Goal: Feedback & Contribution: Submit feedback/report problem

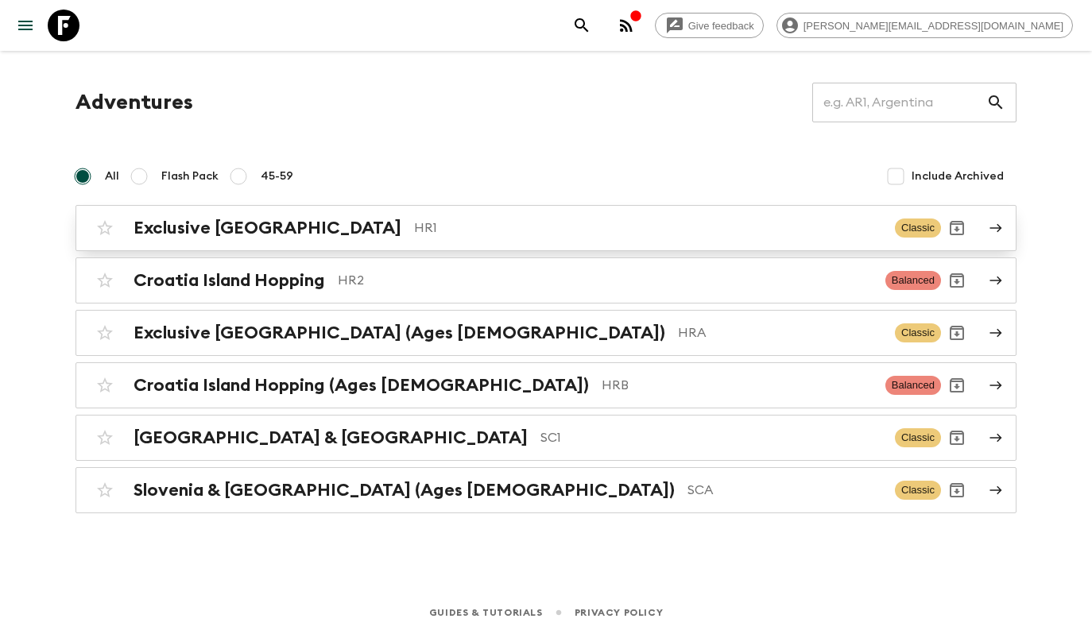
click at [499, 225] on p "HR1" at bounding box center [648, 228] width 468 height 19
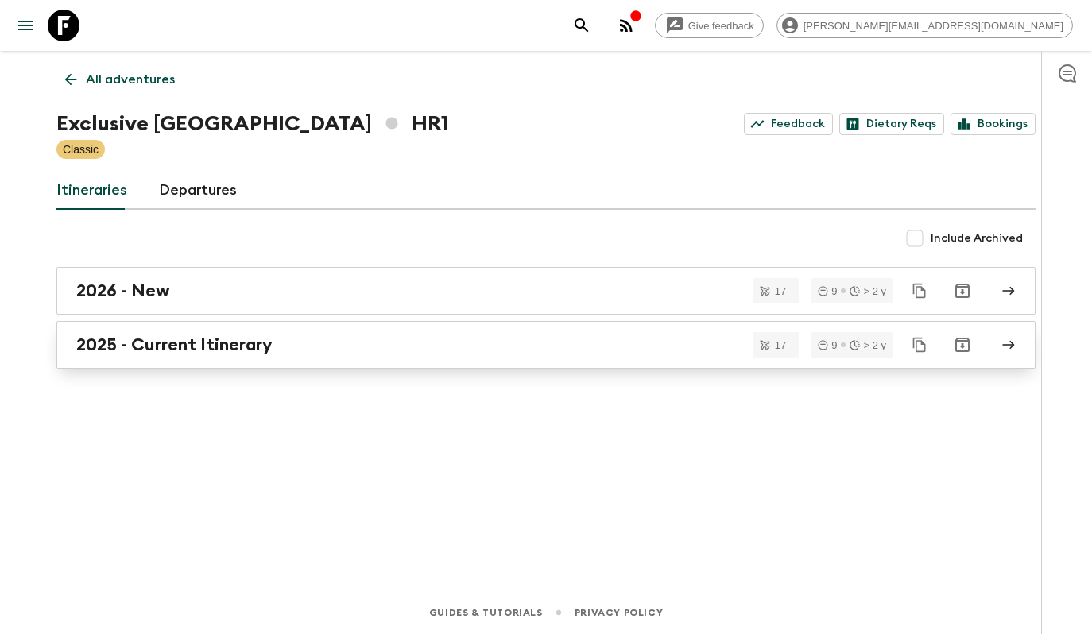
click at [415, 339] on div "2025 - Current Itinerary" at bounding box center [531, 345] width 910 height 21
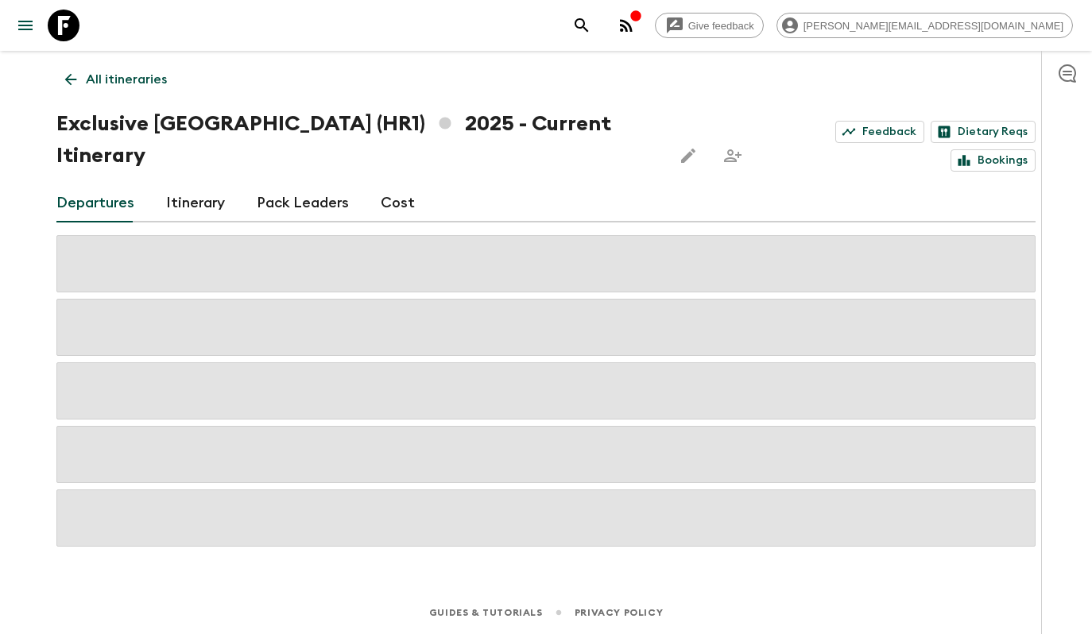
click at [480, 127] on h1 "Exclusive [GEOGRAPHIC_DATA] (HR1) 2025 - Current Itinerary" at bounding box center [357, 140] width 603 height 64
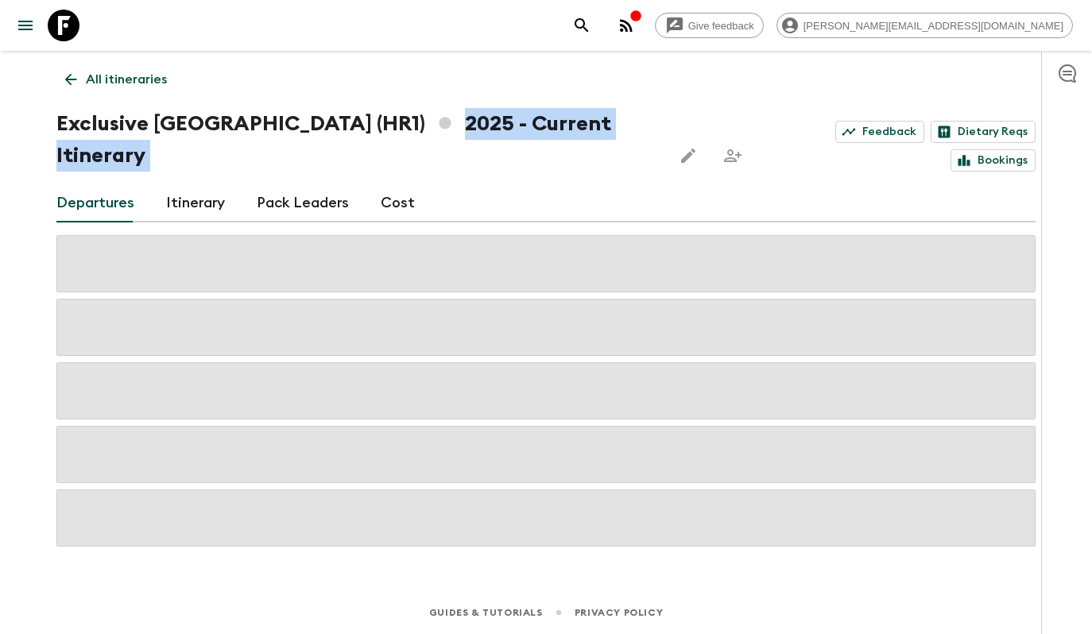
click at [480, 127] on h1 "Exclusive [GEOGRAPHIC_DATA] (HR1) 2025 - Current Itinerary" at bounding box center [357, 140] width 603 height 64
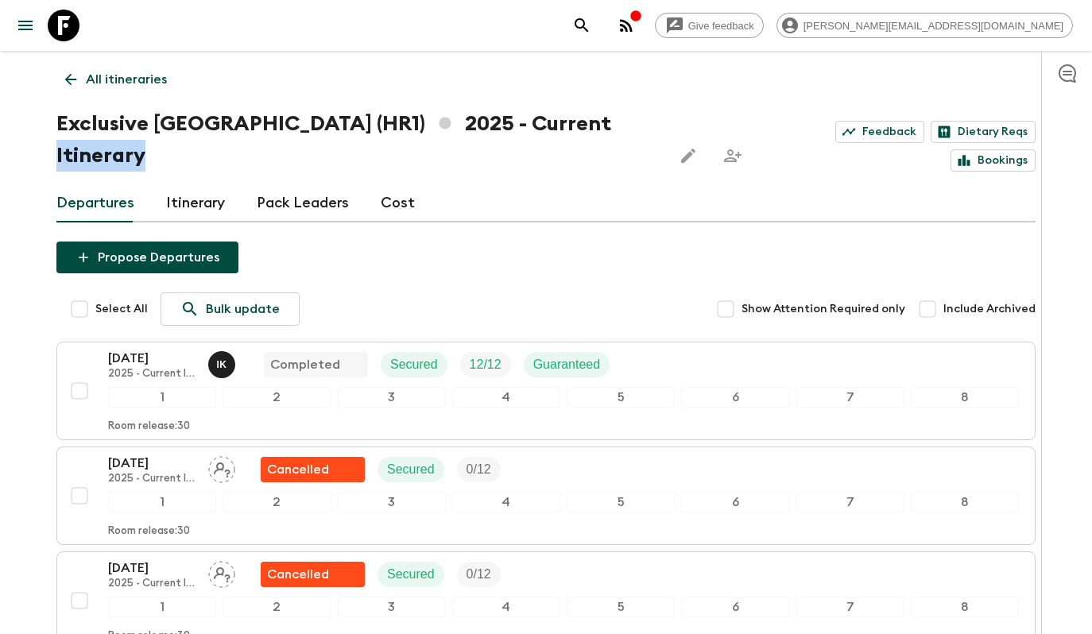
click at [480, 127] on h1 "Exclusive [GEOGRAPHIC_DATA] (HR1) 2025 - Current Itinerary" at bounding box center [357, 140] width 603 height 64
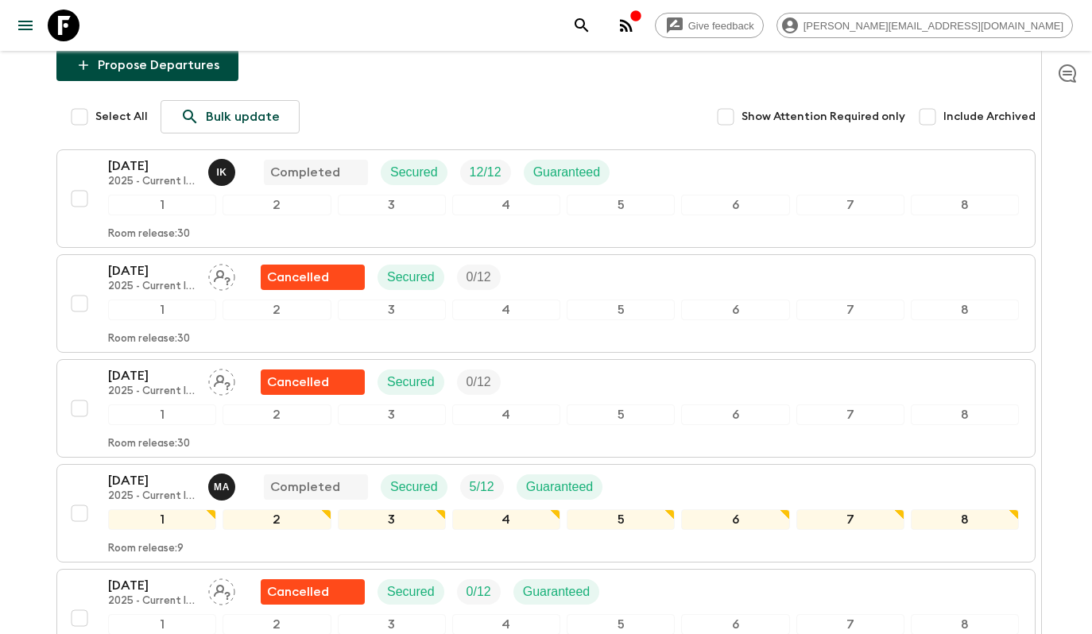
scroll to position [233, 0]
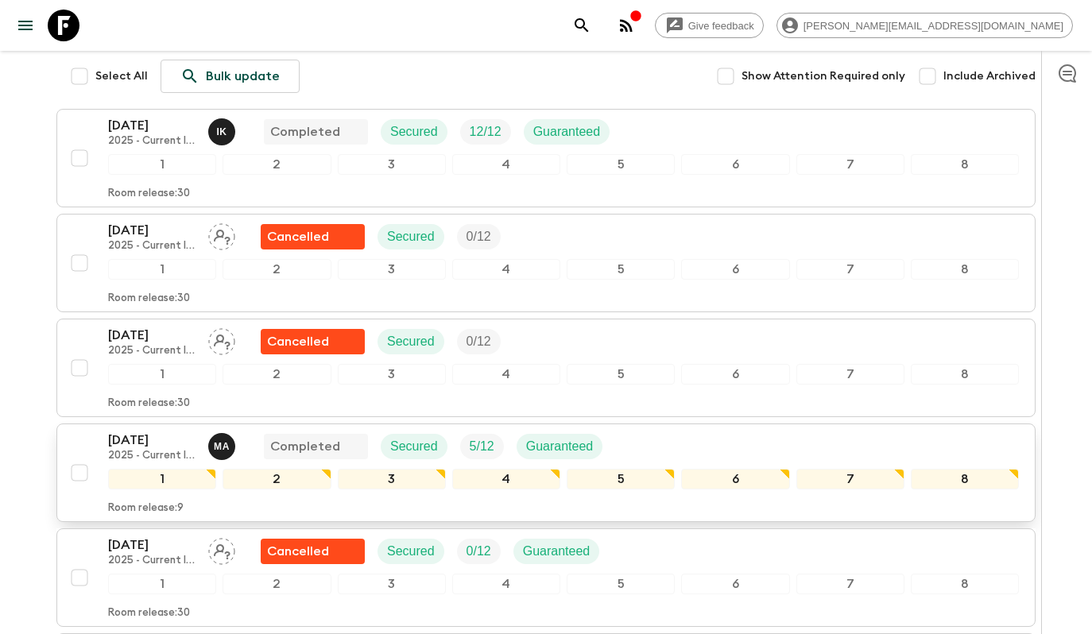
click at [661, 424] on button "[DATE] 2025 - Current Itinerary M A Completed Secured 5 / 12 Guaranteed 1 2 3 4…" at bounding box center [545, 473] width 979 height 99
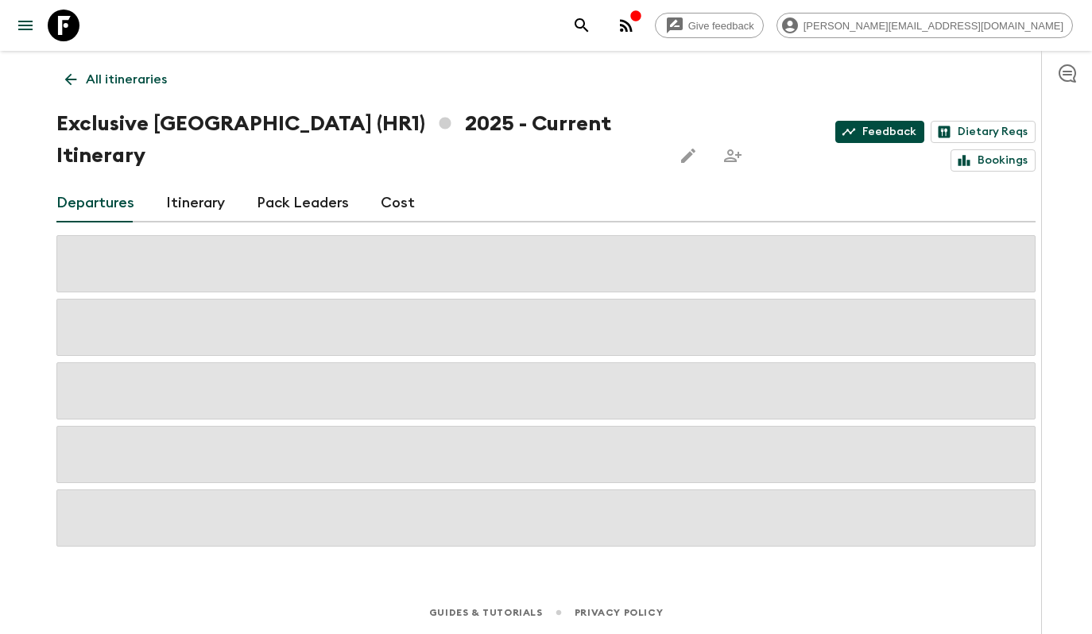
click at [836, 121] on link "Feedback" at bounding box center [880, 132] width 89 height 22
